Goal: Task Accomplishment & Management: Manage account settings

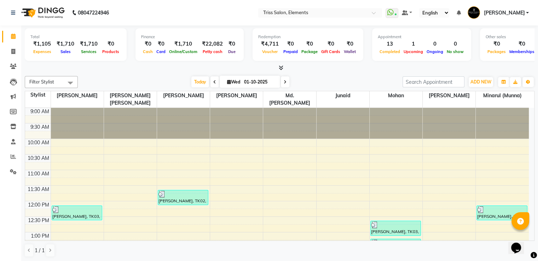
scroll to position [216, 0]
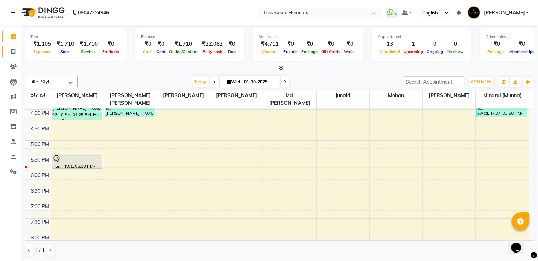
click at [11, 51] on span at bounding box center [13, 52] width 12 height 8
select select "service"
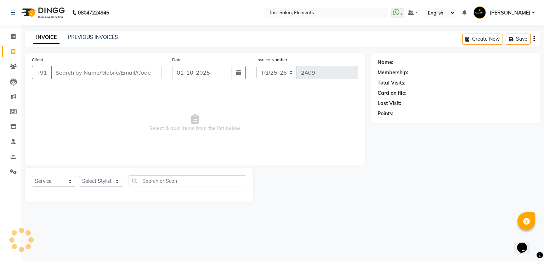
click at [42, 12] on img at bounding box center [42, 13] width 48 height 20
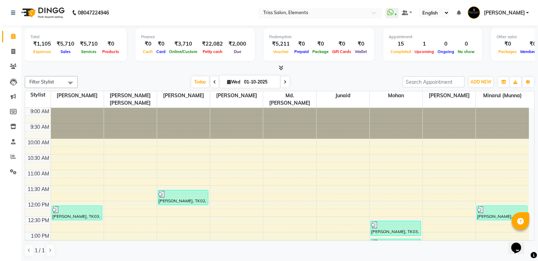
click at [325, 12] on input "text" at bounding box center [313, 13] width 103 height 7
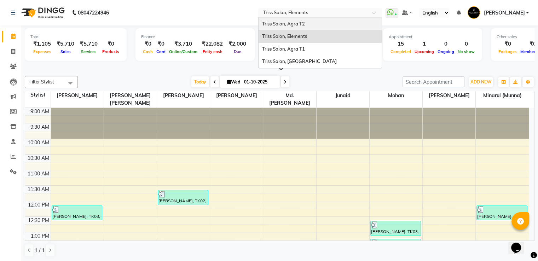
click at [304, 26] on span "Triss Salon, Agra T2" at bounding box center [283, 24] width 43 height 6
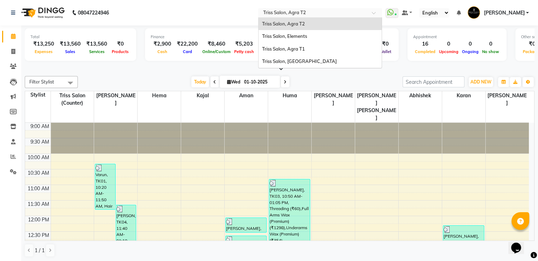
click at [306, 14] on input "text" at bounding box center [313, 13] width 103 height 7
click at [307, 35] on span "Triss Salon, Elements" at bounding box center [284, 36] width 45 height 6
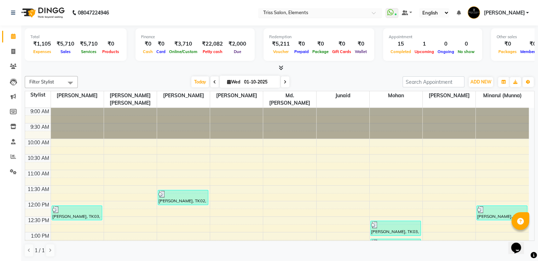
click at [308, 9] on div "× Triss Salon, Elements" at bounding box center [285, 12] width 45 height 7
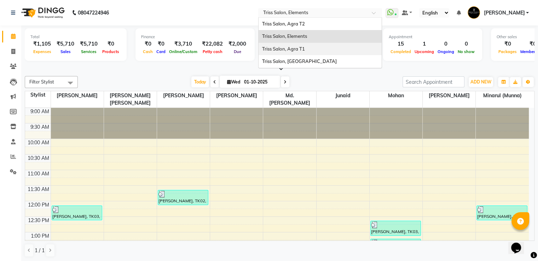
click at [308, 45] on div "Triss Salon, Agra T1" at bounding box center [320, 49] width 123 height 13
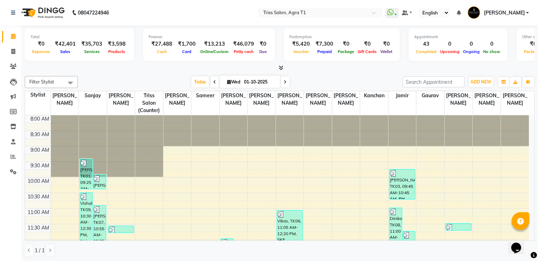
click at [280, 64] on span at bounding box center [279, 67] width 7 height 7
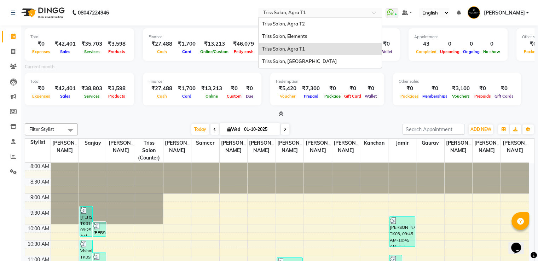
click at [300, 12] on input "text" at bounding box center [313, 13] width 103 height 7
click at [294, 62] on span "Triss Salon, [GEOGRAPHIC_DATA]" at bounding box center [299, 61] width 75 height 6
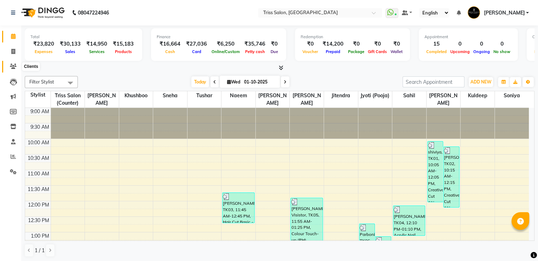
click at [12, 66] on icon at bounding box center [13, 66] width 7 height 5
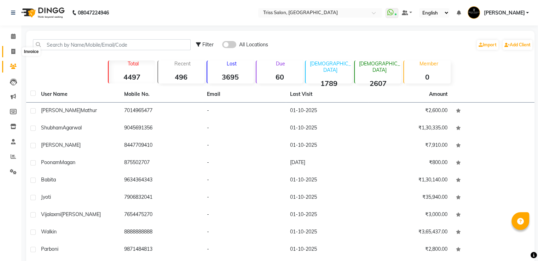
click at [14, 50] on icon at bounding box center [13, 51] width 4 height 5
select select "service"
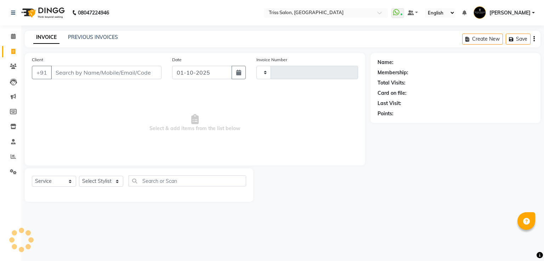
click at [73, 34] on div "PREVIOUS INVOICES" at bounding box center [93, 37] width 50 height 7
select select "4304"
type input "1924"
click at [75, 35] on link "PREVIOUS INVOICES" at bounding box center [93, 37] width 50 height 6
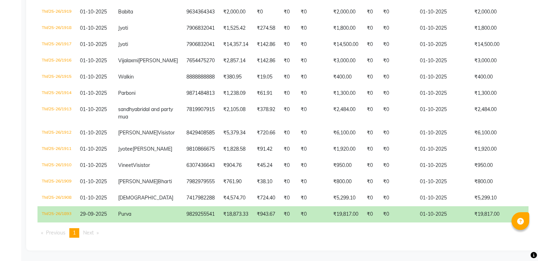
scroll to position [240, 0]
click at [49, 223] on td "TM/25-26/1893" at bounding box center [57, 214] width 38 height 16
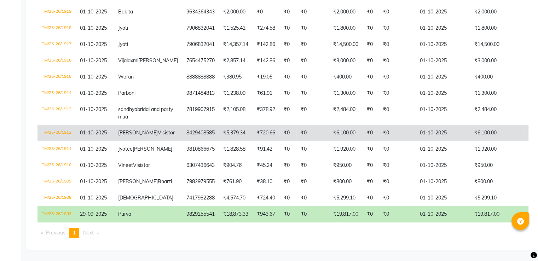
drag, startPoint x: 543, startPoint y: 169, endPoint x: 140, endPoint y: 113, distance: 407.0
click at [140, 125] on td "Payal Visistor" at bounding box center [148, 133] width 68 height 16
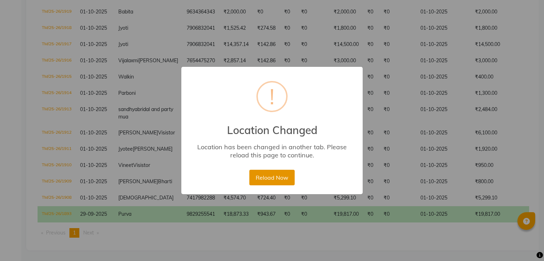
click at [282, 176] on button "Reload Now" at bounding box center [271, 178] width 45 height 16
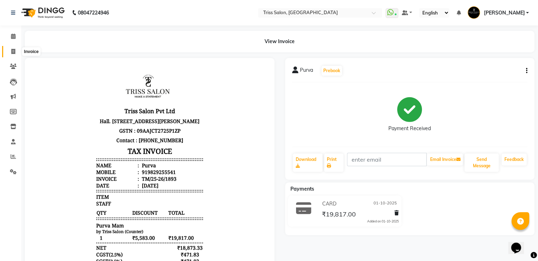
click at [10, 53] on span at bounding box center [13, 52] width 12 height 8
select select "service"
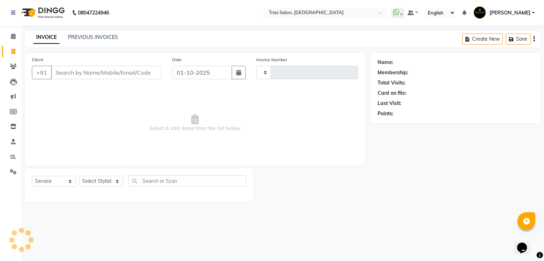
type input "1924"
select select "4304"
drag, startPoint x: 71, startPoint y: 17, endPoint x: 58, endPoint y: 13, distance: 13.8
click at [58, 13] on div "08047224946" at bounding box center [60, 13] width 109 height 20
click at [57, 13] on img at bounding box center [42, 13] width 48 height 20
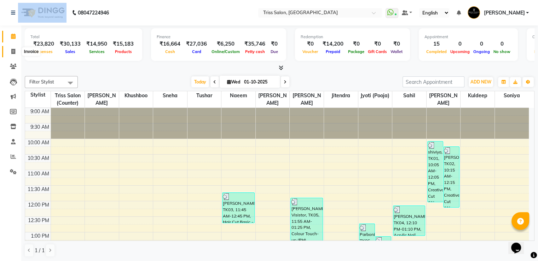
click at [13, 54] on icon at bounding box center [13, 51] width 4 height 5
select select "service"
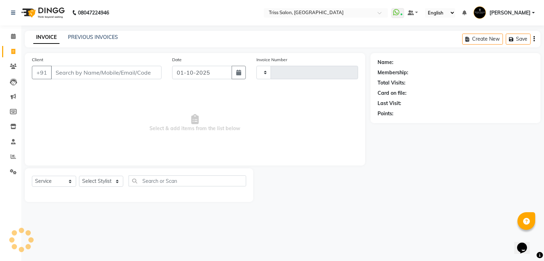
type input "1924"
select select "4304"
click at [78, 39] on link "PREVIOUS INVOICES" at bounding box center [93, 37] width 50 height 6
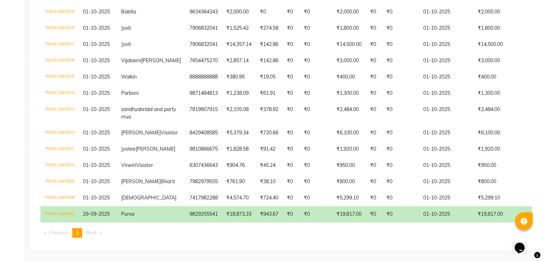
scroll to position [256, 0]
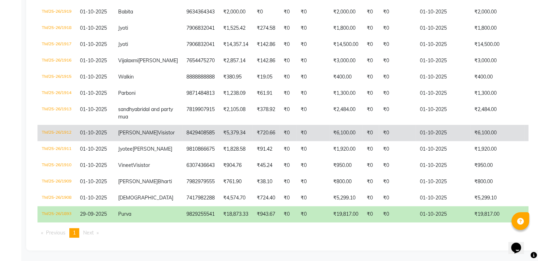
click at [56, 125] on td "TM/25-26/1912" at bounding box center [57, 133] width 38 height 16
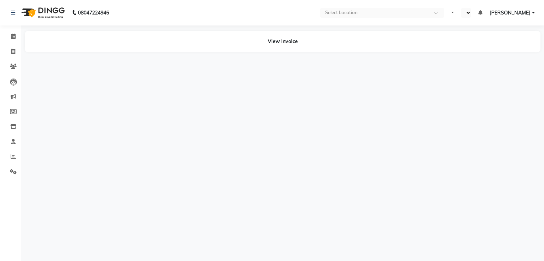
select select "en"
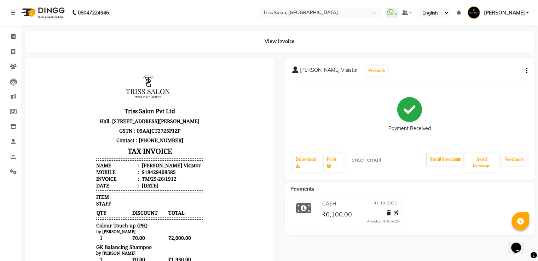
click at [57, 5] on img at bounding box center [42, 13] width 48 height 20
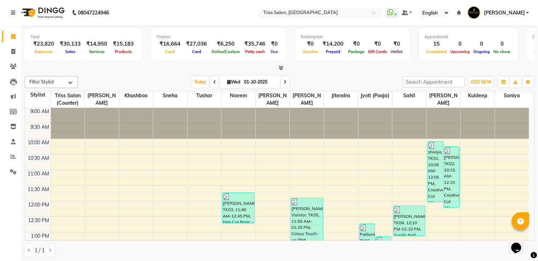
click at [304, 13] on input "text" at bounding box center [313, 13] width 103 height 7
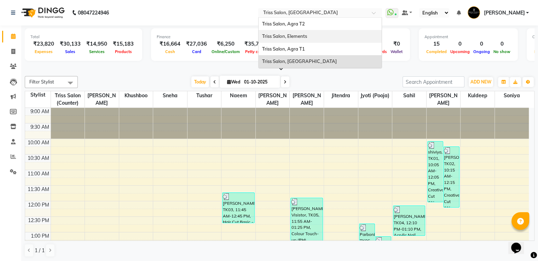
click at [307, 34] on span "Triss Salon, Elements" at bounding box center [284, 36] width 45 height 6
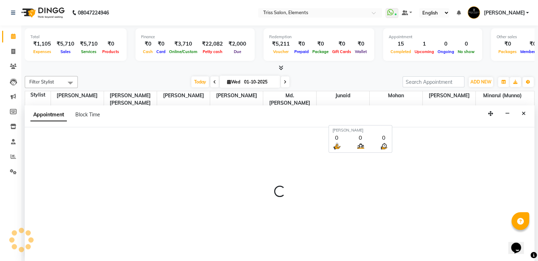
scroll to position [0, 0]
select select "87278"
select select "tentative"
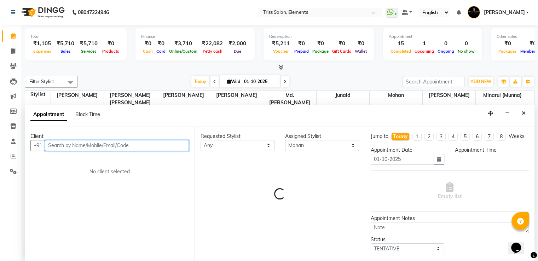
select select "615"
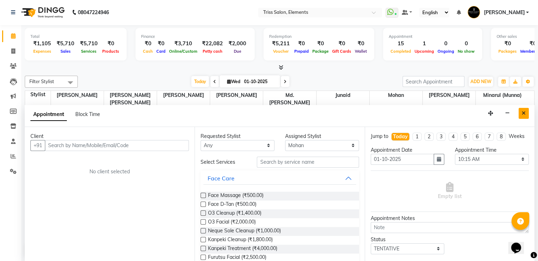
click at [523, 113] on icon "Close" at bounding box center [524, 113] width 4 height 5
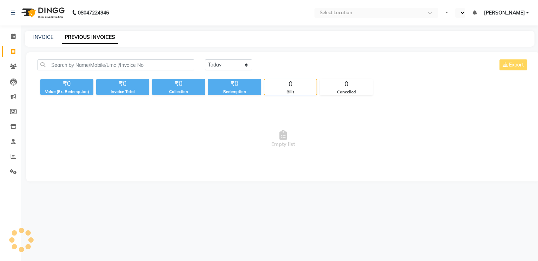
select select "en"
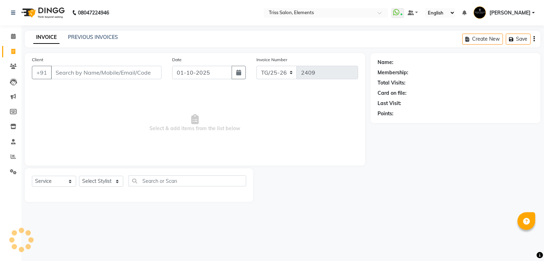
select select "service"
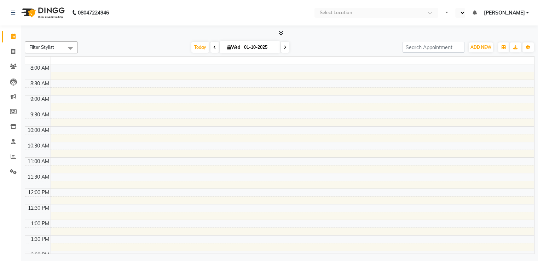
scroll to position [247, 0]
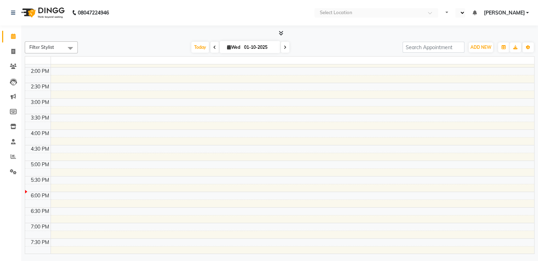
select select "en"
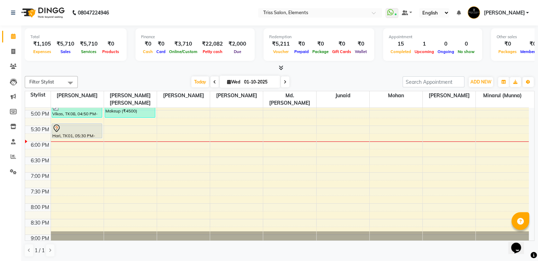
scroll to position [0, 0]
